Goal: Task Accomplishment & Management: Manage account settings

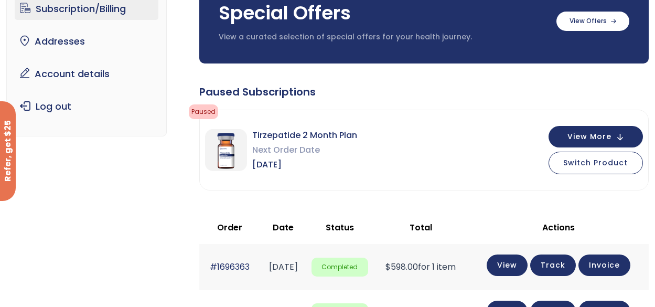
scroll to position [105, 0]
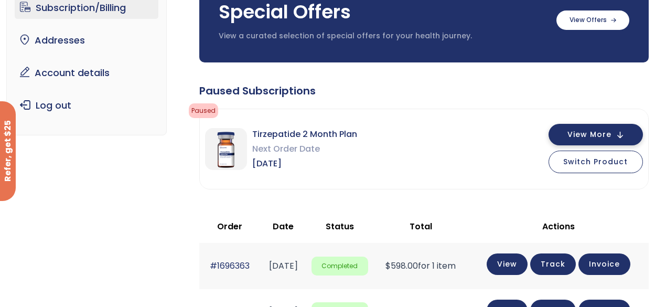
click at [624, 133] on button "View More" at bounding box center [596, 135] width 94 height 22
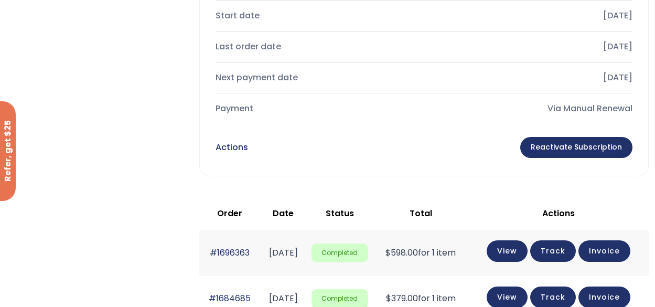
scroll to position [472, 0]
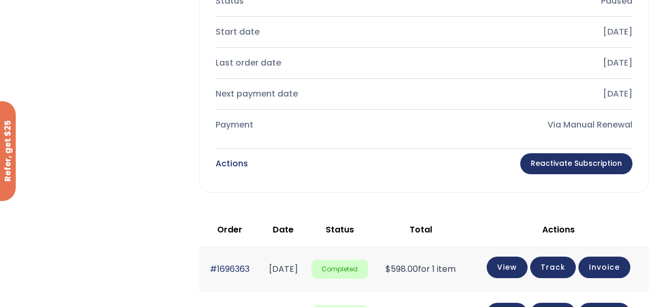
click at [567, 122] on div "Via Manual Renewal" at bounding box center [532, 125] width 200 height 15
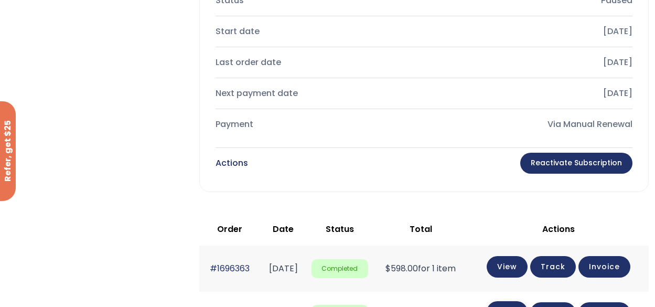
scroll to position [630, 0]
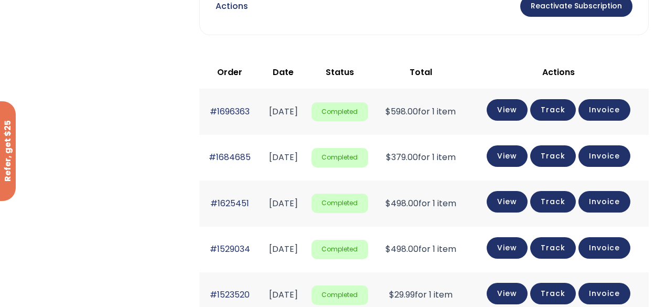
click at [598, 11] on link "Reactivate Subscription" at bounding box center [576, 6] width 112 height 21
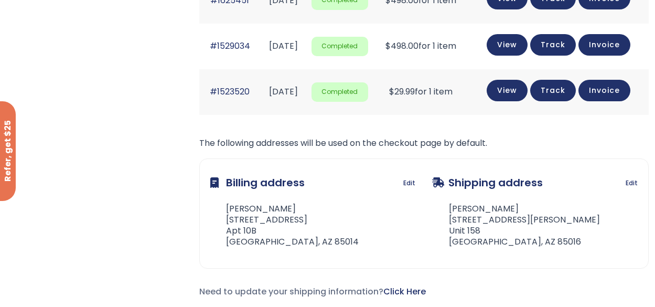
scroll to position [525, 0]
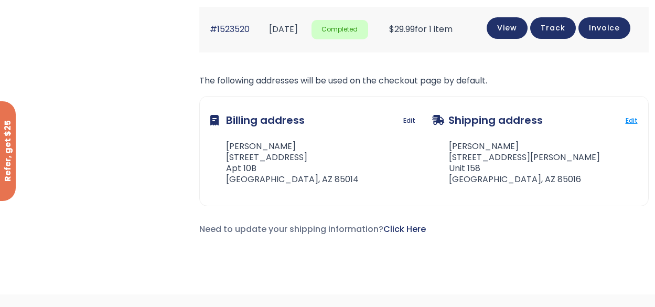
click at [628, 117] on link "Edit" at bounding box center [632, 120] width 12 height 15
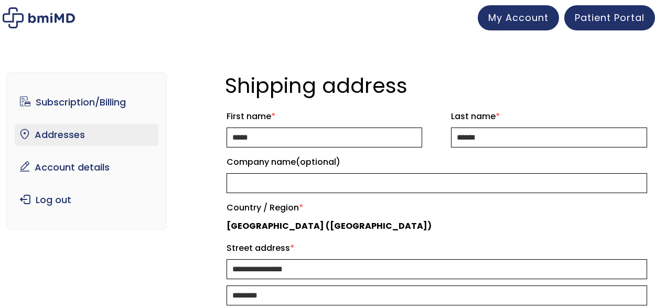
select select "**"
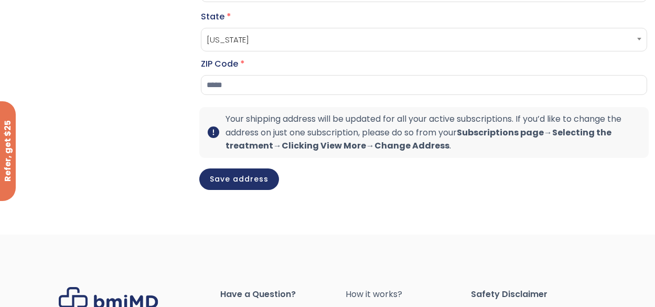
scroll to position [367, 0]
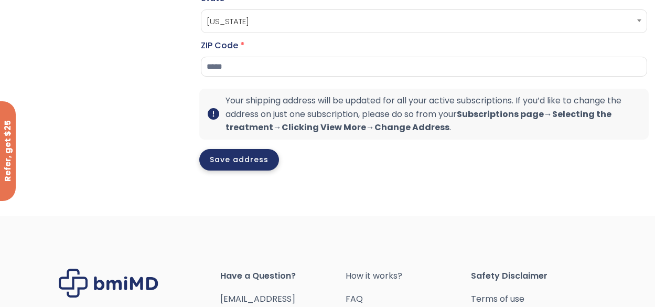
click at [254, 170] on button "Save address" at bounding box center [239, 160] width 80 height 22
click at [216, 172] on button "Save address" at bounding box center [239, 161] width 80 height 22
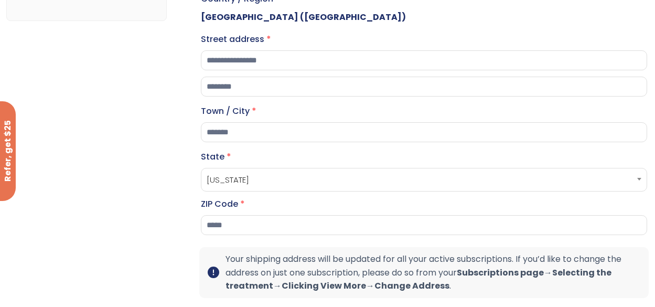
scroll to position [210, 0]
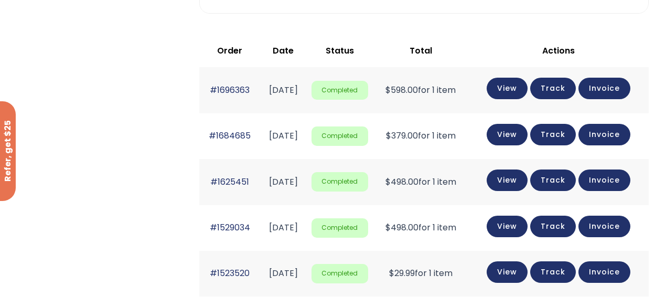
scroll to position [262, 0]
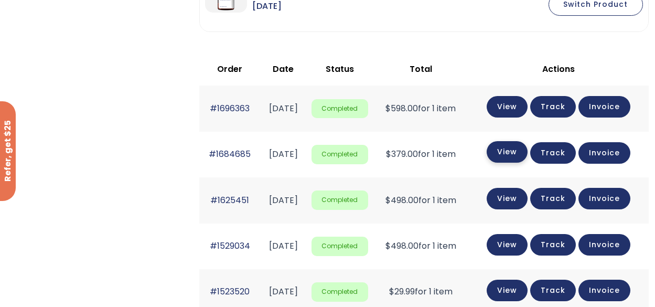
click at [521, 155] on link "View" at bounding box center [507, 152] width 41 height 22
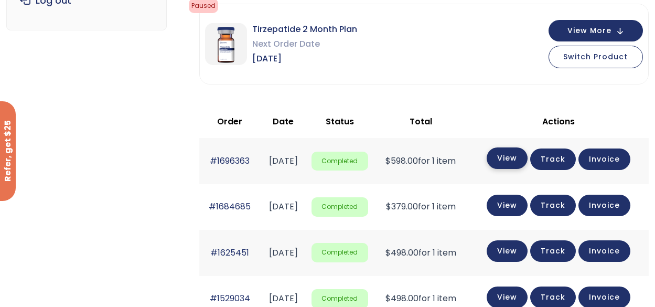
click at [513, 159] on link "View" at bounding box center [507, 158] width 41 height 22
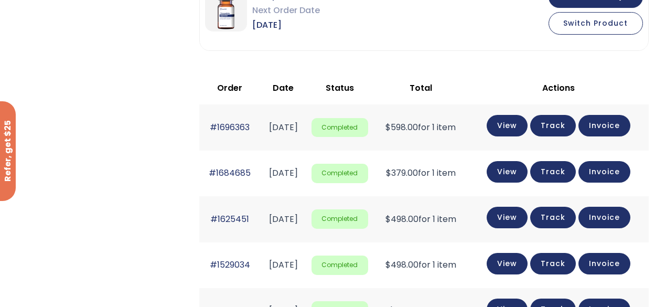
scroll to position [262, 0]
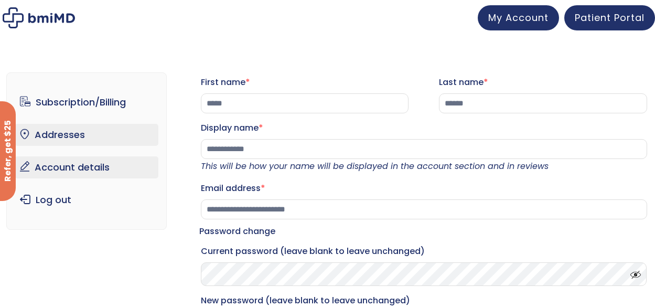
click at [116, 143] on link "Addresses" at bounding box center [87, 135] width 144 height 22
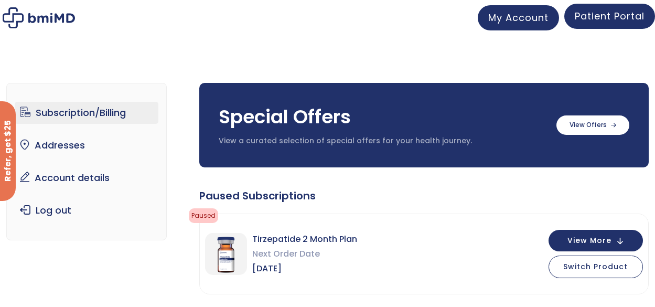
click at [598, 14] on span "Patient Portal" at bounding box center [610, 15] width 70 height 13
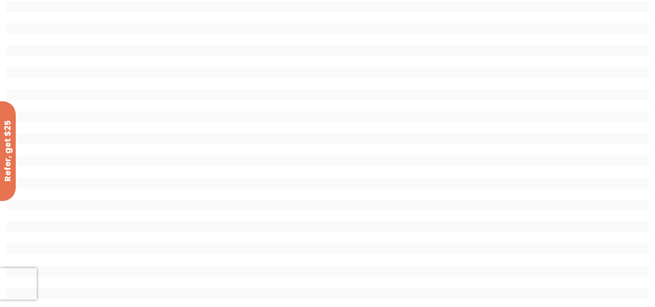
scroll to position [52, 0]
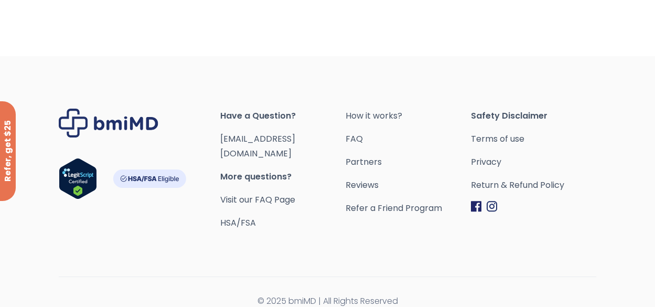
scroll to position [763, 0]
